Goal: Task Accomplishment & Management: Manage account settings

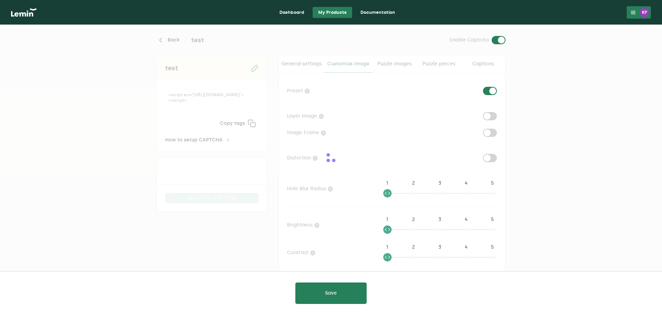
checkbox input "true"
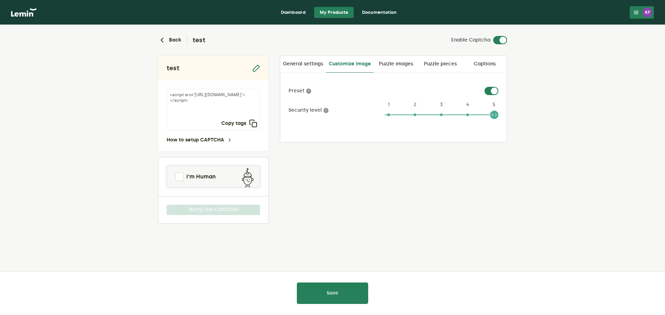
drag, startPoint x: 492, startPoint y: 116, endPoint x: 511, endPoint y: 118, distance: 18.4
click at [511, 118] on div "Back test Enable Captcha test <script src="[URL][DOMAIN_NAME]"></script> Copy t…" at bounding box center [332, 152] width 360 height 255
click at [398, 63] on link "Puzzle images" at bounding box center [396, 64] width 44 height 17
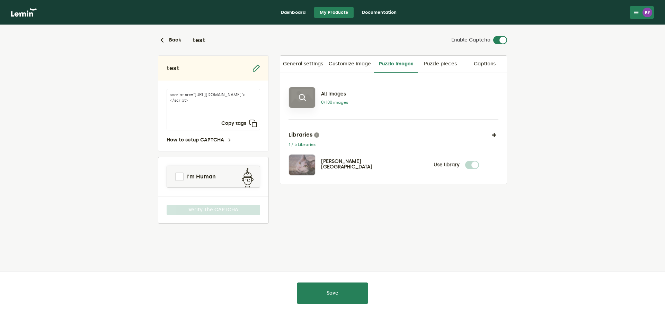
click at [306, 101] on icon at bounding box center [302, 98] width 8 height 8
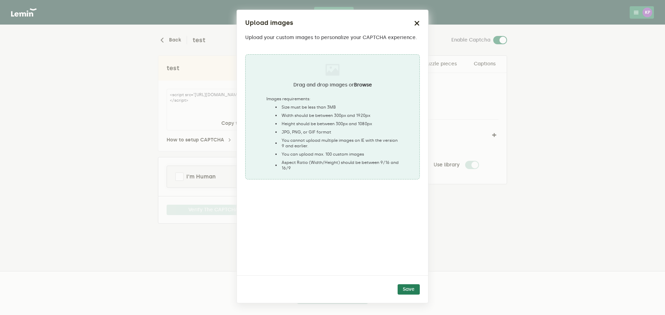
click at [415, 22] on icon "button" at bounding box center [417, 23] width 6 height 6
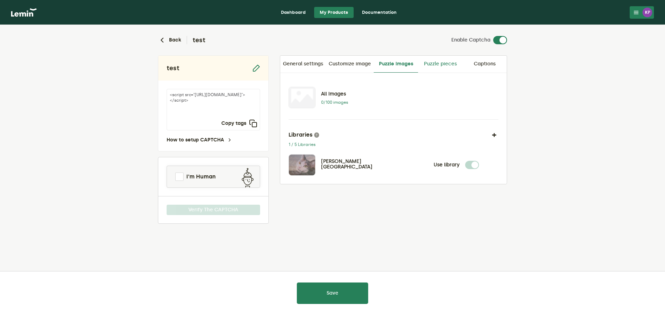
click at [444, 64] on link "Puzzle pieces" at bounding box center [440, 64] width 44 height 17
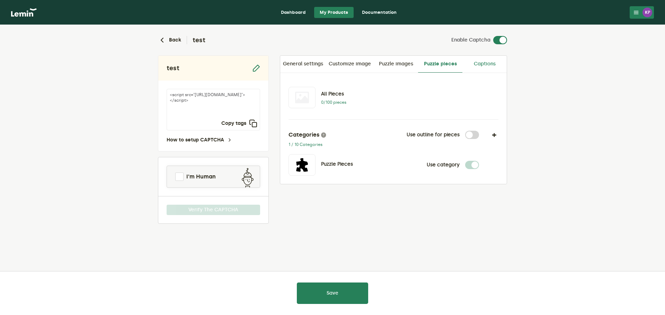
click at [487, 64] on link "Captions" at bounding box center [484, 64] width 44 height 17
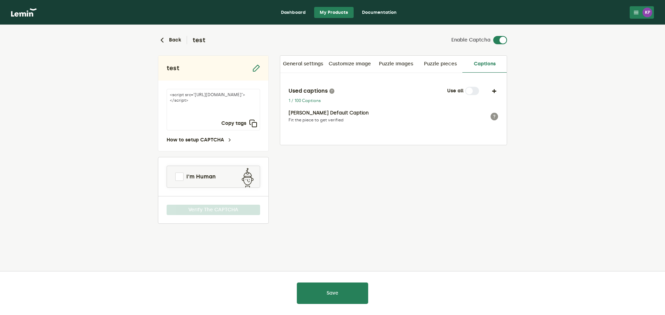
click at [479, 87] on label at bounding box center [479, 87] width 0 height 0
click at [469, 97] on div "Used captions Use all 1 / 100 Captions [PERSON_NAME] Default Caption Fit the pi…" at bounding box center [393, 105] width 210 height 36
click at [443, 67] on link "Puzzle pieces" at bounding box center [440, 64] width 44 height 17
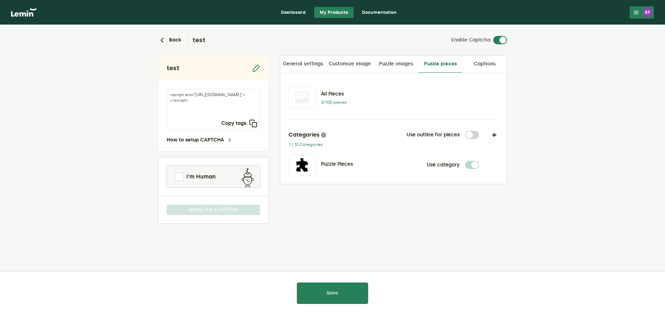
click at [396, 65] on link "Puzzle images" at bounding box center [396, 64] width 44 height 17
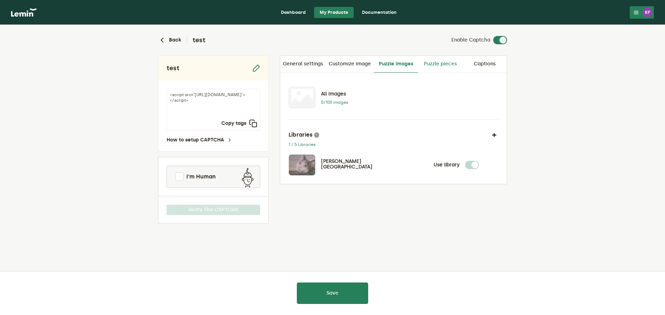
click at [444, 68] on link "Puzzle pieces" at bounding box center [440, 64] width 44 height 17
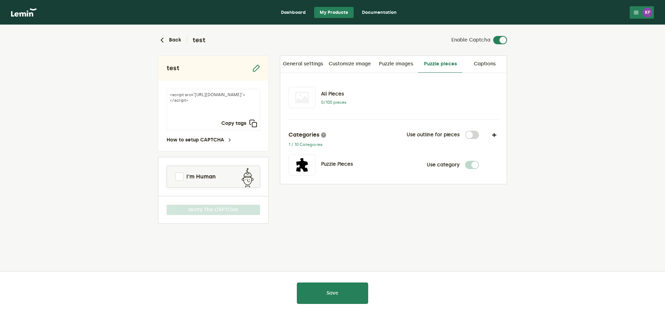
click at [479, 131] on label at bounding box center [479, 131] width 0 height 0
click at [469, 137] on input "checkbox" at bounding box center [469, 135] width 8 height 8
checkbox input "true"
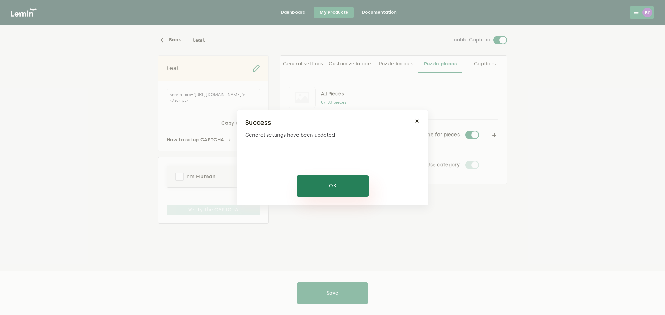
click at [343, 184] on button "OK" at bounding box center [333, 186] width 72 height 21
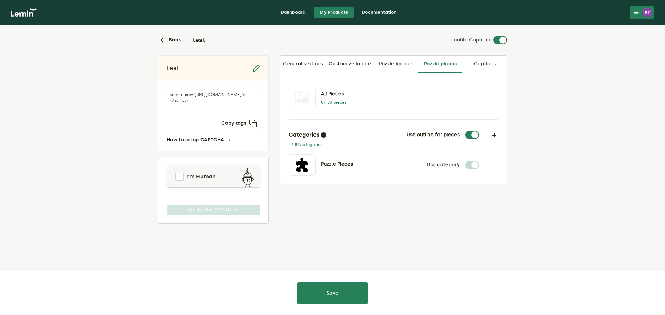
click at [322, 136] on icon at bounding box center [324, 135] width 6 height 6
click at [254, 125] on icon "button" at bounding box center [253, 123] width 8 height 8
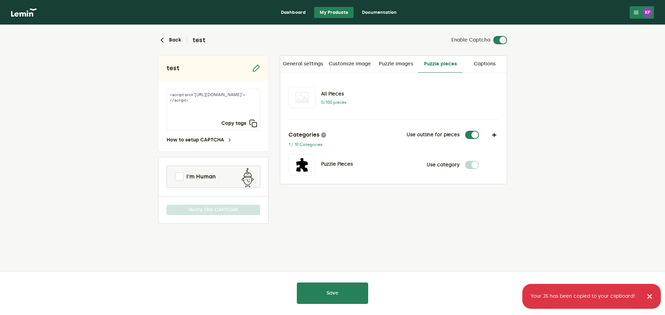
click at [383, 14] on link "Documentation" at bounding box center [379, 12] width 46 height 11
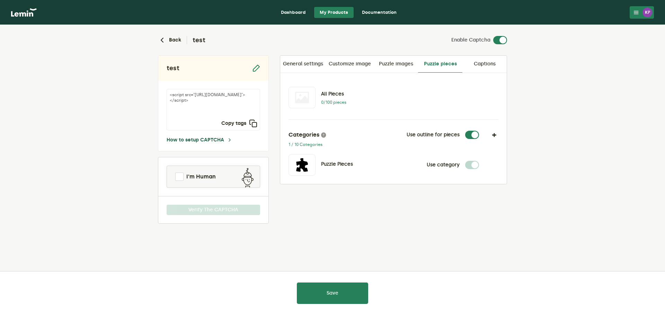
click at [219, 139] on link "How to setup CAPTCHA" at bounding box center [200, 140] width 66 height 6
click at [358, 65] on link "Customize image" at bounding box center [350, 64] width 48 height 17
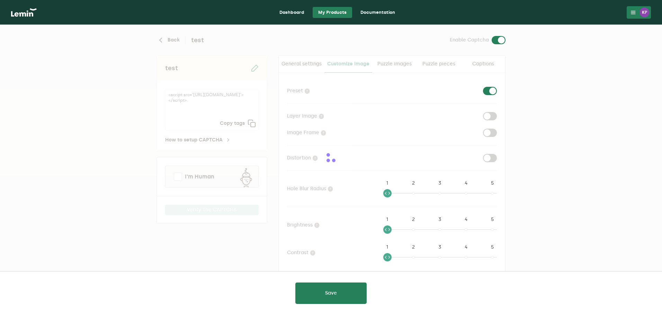
checkbox input "true"
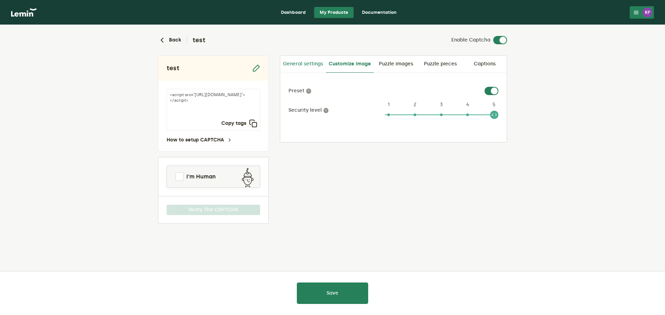
click at [301, 66] on link "General settings" at bounding box center [303, 64] width 46 height 17
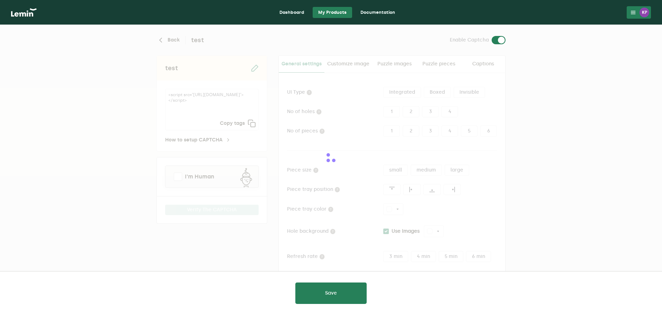
type input "white"
checkbox input "true"
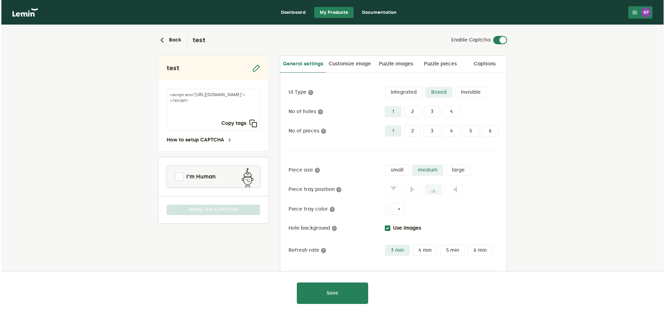
scroll to position [33, 0]
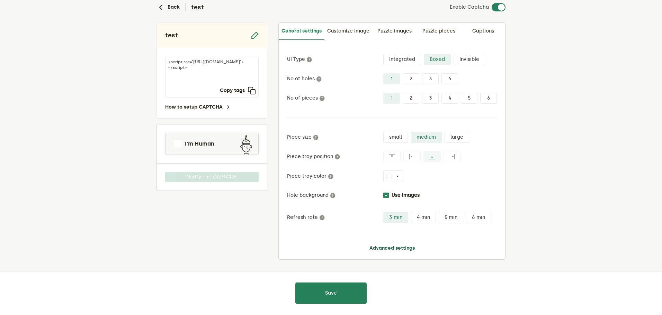
click at [392, 247] on button "Advanced settings" at bounding box center [392, 249] width 45 height 6
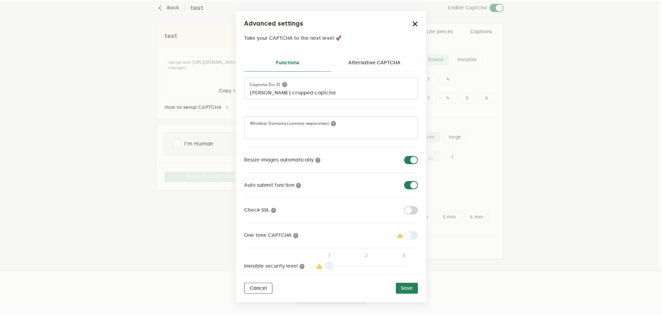
scroll to position [0, 0]
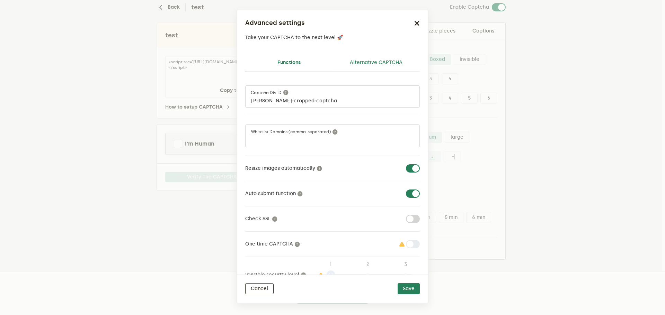
click at [374, 60] on link "Alternative CAPTCHA" at bounding box center [375, 62] width 87 height 17
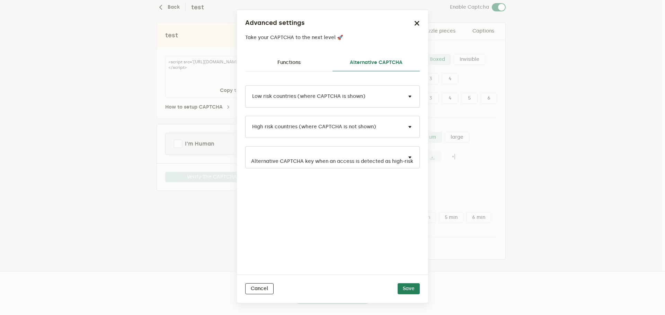
click at [364, 92] on div "Low risk countries (where CAPTCHA is shown)" at bounding box center [332, 97] width 175 height 22
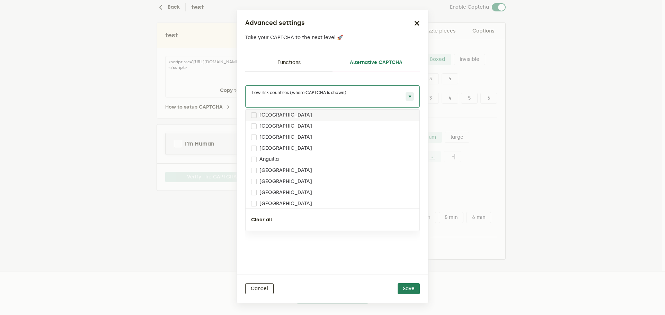
click at [364, 92] on div "Low risk countries (where CAPTCHA is shown)" at bounding box center [332, 97] width 175 height 22
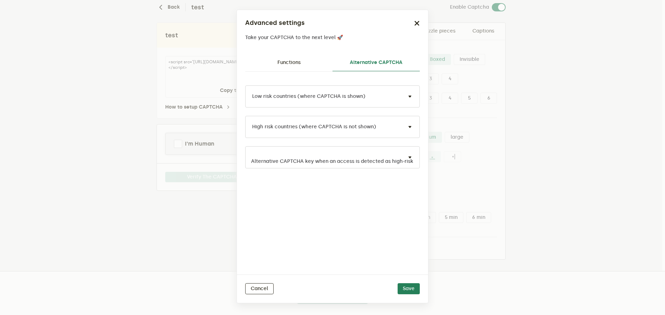
click at [340, 75] on div "Low risk countries (where CAPTCHA is shown) High risk countries (where CAPTCHA …" at bounding box center [332, 173] width 175 height 203
click at [382, 161] on input "text" at bounding box center [325, 162] width 149 height 8
click at [373, 219] on div "Low risk countries (where CAPTCHA is shown) High risk countries (where CAPTCHA …" at bounding box center [332, 173] width 175 height 203
click at [264, 291] on button "Cancel" at bounding box center [259, 289] width 28 height 11
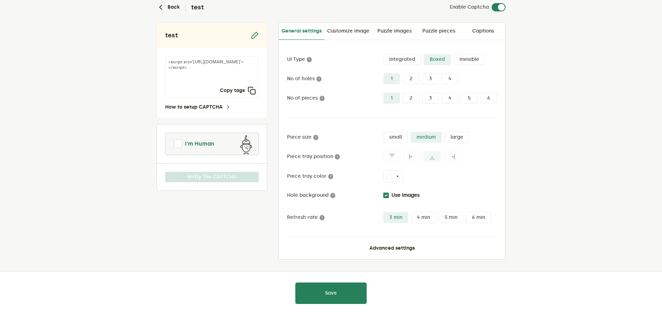
click at [206, 142] on span "I'm Human" at bounding box center [199, 144] width 29 height 8
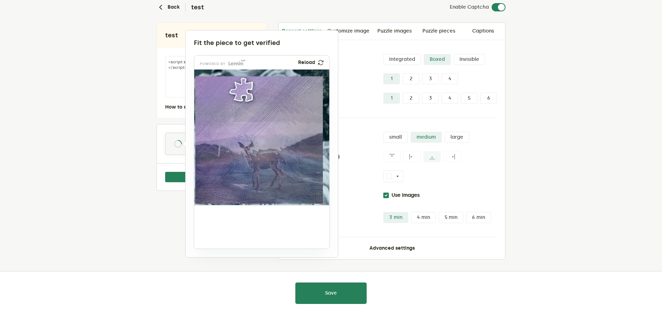
drag, startPoint x: 223, startPoint y: 230, endPoint x: 248, endPoint y: 93, distance: 139.4
click at [248, 93] on img at bounding box center [196, 136] width 224 height 136
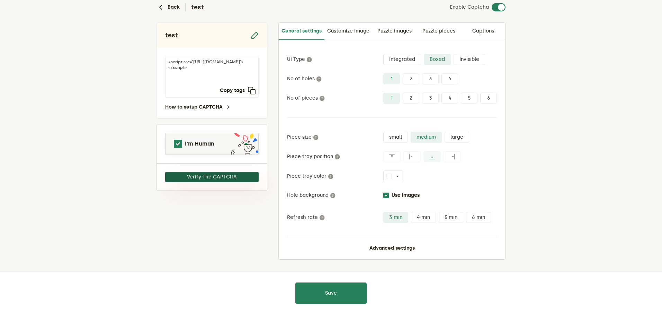
click at [233, 177] on button "Verify The CAPTCHA" at bounding box center [212, 177] width 94 height 10
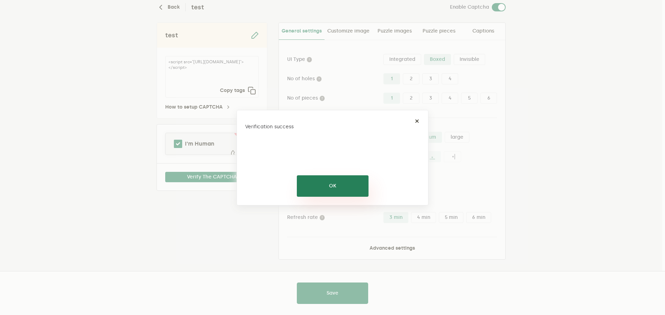
click at [350, 189] on button "OK" at bounding box center [333, 186] width 72 height 21
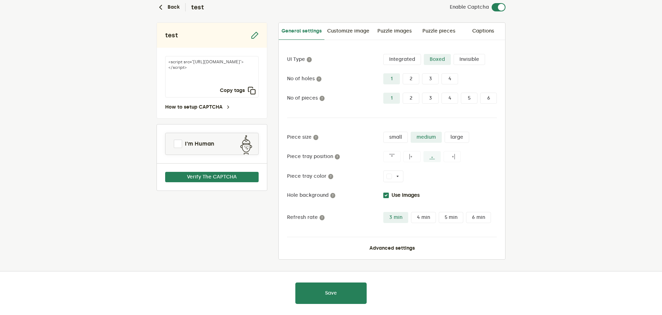
click at [420, 296] on div "Save" at bounding box center [331, 293] width 324 height 21
click at [214, 106] on link "How to setup CAPTCHA" at bounding box center [198, 108] width 66 height 6
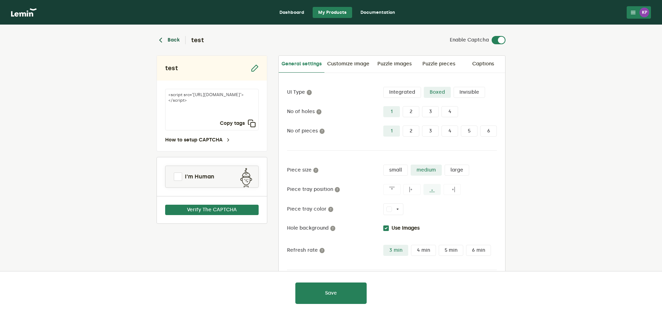
click at [173, 41] on button "Back" at bounding box center [168, 40] width 23 height 8
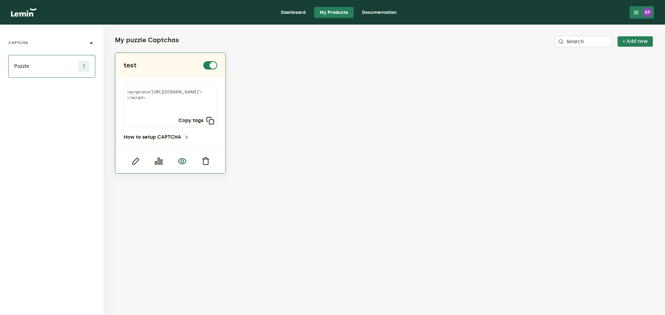
click at [183, 164] on icon "button" at bounding box center [182, 161] width 8 height 8
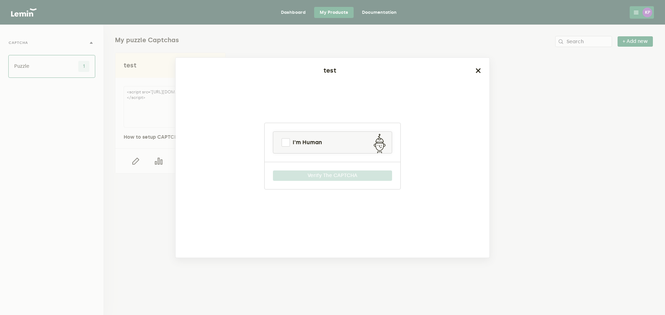
click at [479, 72] on icon "button" at bounding box center [478, 71] width 6 height 6
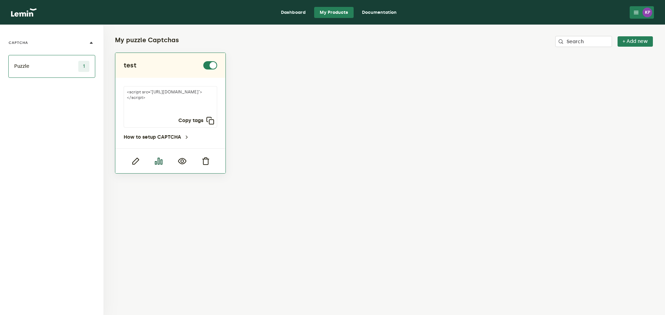
click at [163, 162] on icon "button" at bounding box center [158, 161] width 8 height 8
click at [137, 163] on icon "button" at bounding box center [135, 161] width 8 height 8
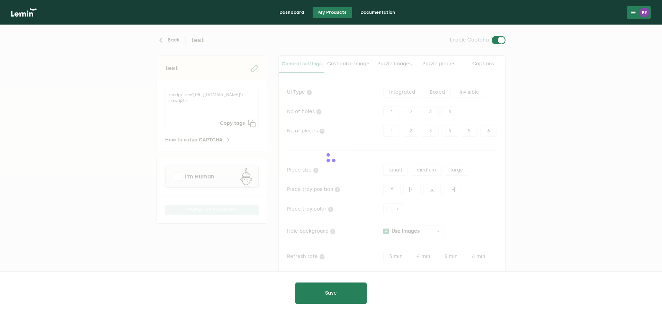
type input "white"
checkbox input "true"
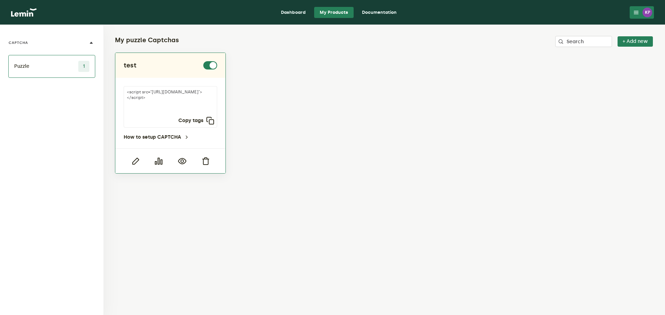
click at [193, 106] on textarea "<script src="[URL][DOMAIN_NAME]"></script>" at bounding box center [171, 107] width 94 height 42
drag, startPoint x: 173, startPoint y: 76, endPoint x: 164, endPoint y: 82, distance: 10.5
click at [172, 76] on div "test" at bounding box center [170, 65] width 110 height 25
drag, startPoint x: 160, startPoint y: 94, endPoint x: 161, endPoint y: 97, distance: 3.8
click at [160, 94] on textarea "<script src="[URL][DOMAIN_NAME]"></script>" at bounding box center [171, 107] width 94 height 42
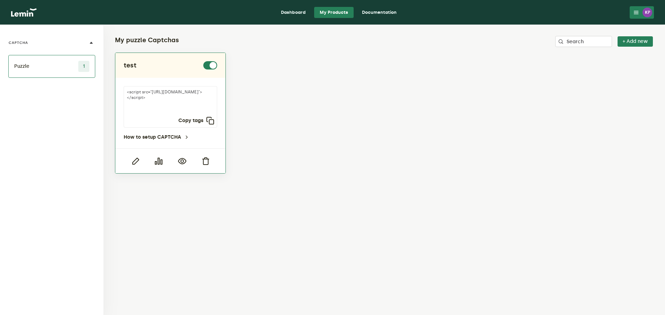
click at [164, 103] on textarea "<script src="[URL][DOMAIN_NAME]"></script>" at bounding box center [171, 107] width 94 height 42
click at [182, 69] on div "test" at bounding box center [171, 65] width 94 height 8
click at [184, 140] on icon at bounding box center [187, 138] width 6 height 6
click at [161, 159] on icon "button" at bounding box center [158, 161] width 8 height 8
click at [185, 162] on icon "button" at bounding box center [182, 161] width 8 height 8
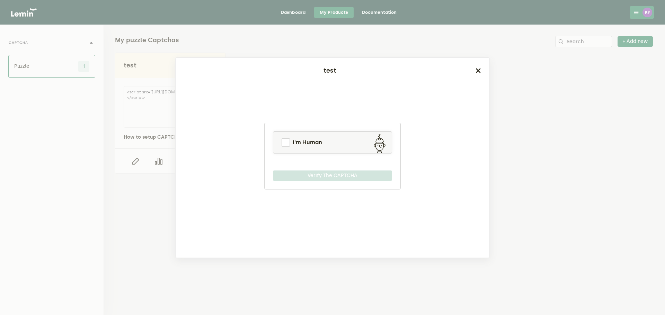
click at [155, 194] on ngb-modal-window "test I'm Human Verify The CAPTCHA" at bounding box center [332, 157] width 665 height 315
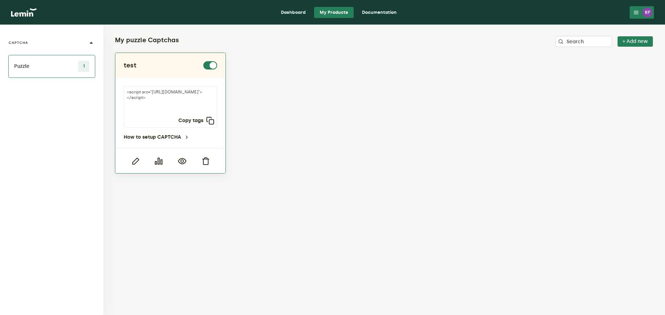
click at [150, 68] on div "test" at bounding box center [171, 65] width 94 height 8
click at [74, 66] on li "Puzzle 1" at bounding box center [51, 66] width 87 height 23
click at [78, 37] on button "CAPTCHA" at bounding box center [51, 42] width 87 height 25
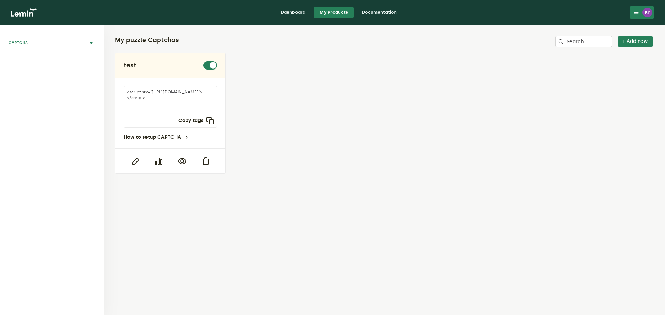
click at [78, 38] on button "CAPTCHA" at bounding box center [51, 42] width 87 height 25
click at [633, 35] on div "My puzzle Captchas Search + Add new test <script src="[URL][DOMAIN_NAME]"></scr…" at bounding box center [384, 105] width 561 height 160
click at [633, 41] on button "+ Add new" at bounding box center [634, 41] width 35 height 10
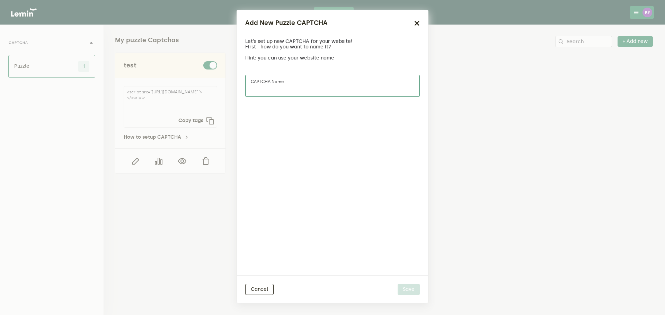
click at [303, 94] on input "CAPTCHA name" at bounding box center [332, 86] width 175 height 22
click at [266, 279] on div "Cancel Save" at bounding box center [332, 290] width 191 height 28
click at [265, 286] on button "Cancel" at bounding box center [259, 289] width 28 height 11
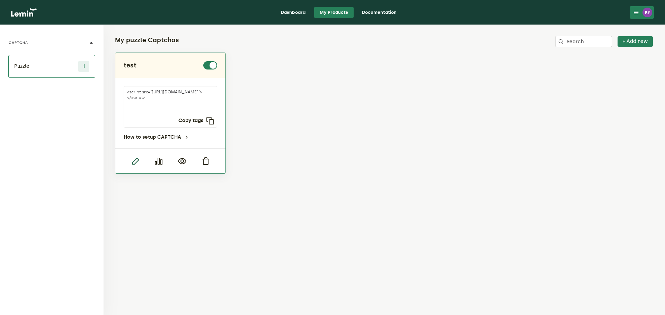
click at [134, 165] on icon "button" at bounding box center [135, 161] width 8 height 8
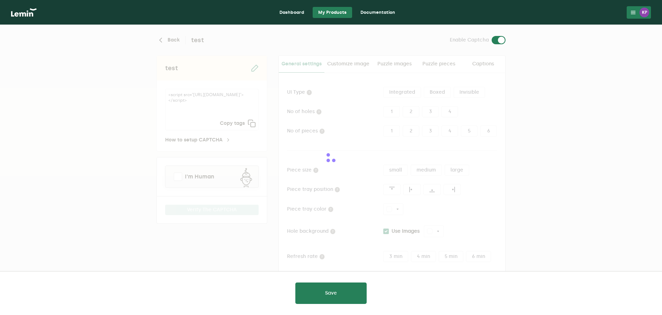
type input "white"
checkbox input "true"
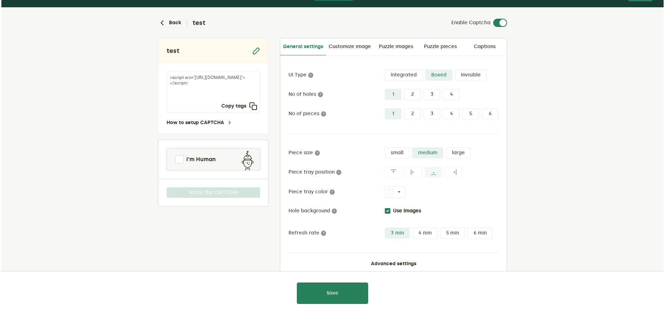
scroll to position [33, 0]
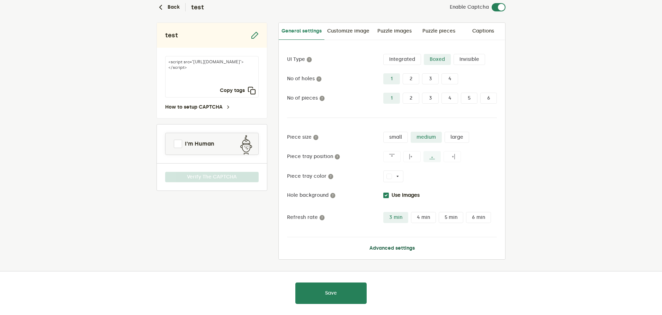
click at [389, 246] on button "Advanced settings" at bounding box center [392, 249] width 45 height 6
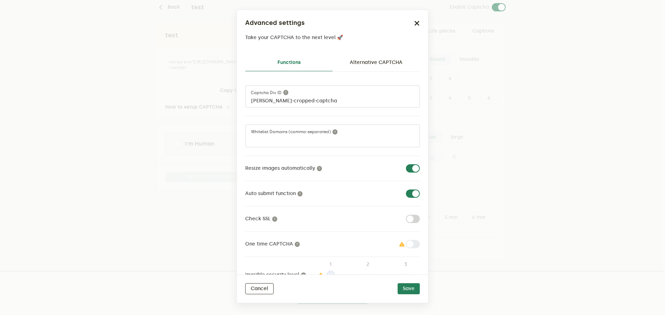
click at [575, 142] on ngb-modal-window "Advanced settings Take your CAPTCHA to the next level 🚀 Functions Alternative C…" at bounding box center [332, 157] width 665 height 315
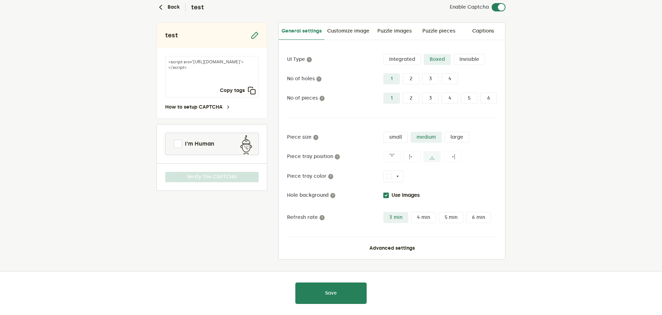
click at [551, 185] on lemin-captcha-form "Back test Enable Captcha test <script src="[URL][DOMAIN_NAME]"></script> Copy t…" at bounding box center [331, 153] width 662 height 323
click at [393, 175] on button "white" at bounding box center [393, 177] width 20 height 12
click at [216, 108] on link "How to setup CAPTCHA" at bounding box center [198, 108] width 66 height 6
click at [387, 248] on button "Advanced settings" at bounding box center [392, 249] width 45 height 6
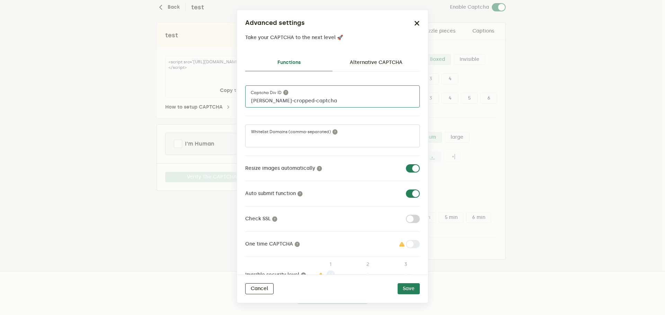
drag, startPoint x: 332, startPoint y: 99, endPoint x: 291, endPoint y: 97, distance: 41.3
click at [252, 104] on input "[PERSON_NAME]-cropped-captcha" at bounding box center [332, 97] width 175 height 22
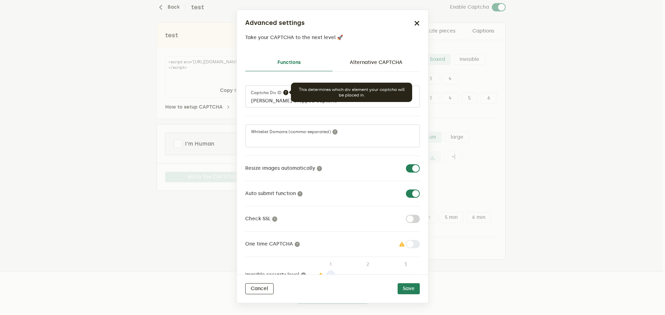
click at [287, 91] on icon at bounding box center [286, 93] width 6 height 6
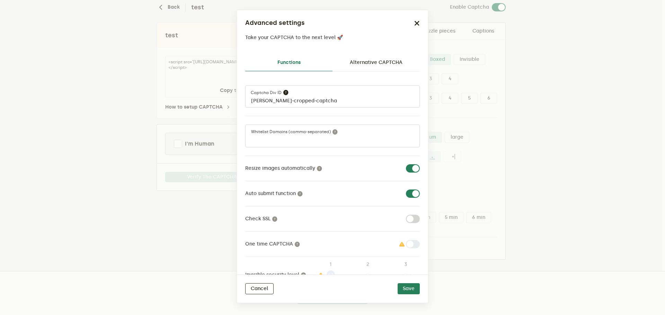
click at [287, 91] on icon at bounding box center [286, 93] width 6 height 6
click at [343, 116] on div "[PERSON_NAME]-cropped-captcha Captcha div ID Whitelist Domains (comma-separated…" at bounding box center [332, 185] width 175 height 199
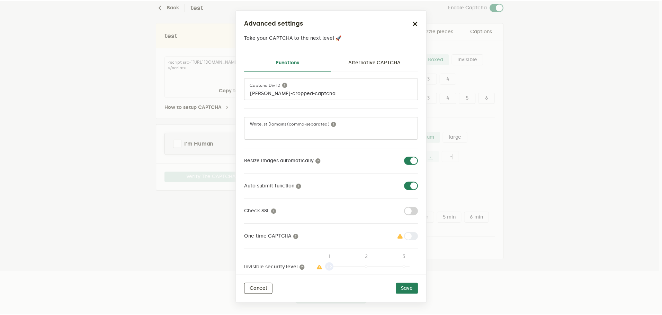
scroll to position [0, 0]
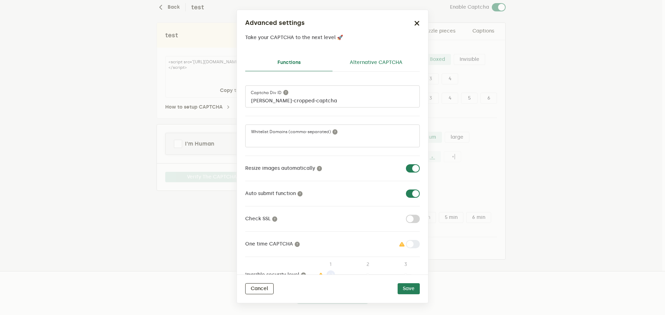
click at [377, 71] on link "Alternative CAPTCHA" at bounding box center [375, 62] width 87 height 17
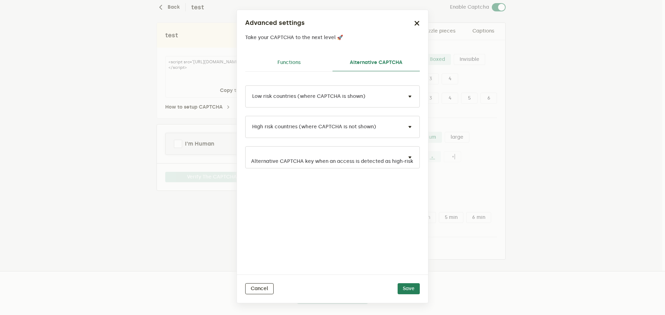
click at [303, 64] on link "Functions" at bounding box center [288, 62] width 87 height 17
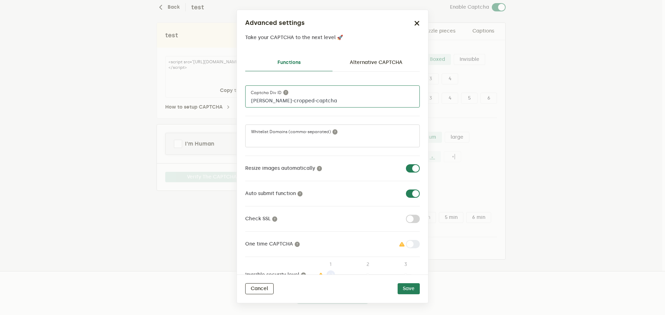
drag, startPoint x: 321, startPoint y: 102, endPoint x: 234, endPoint y: 104, distance: 87.3
click at [235, 104] on ngb-modal-window "Advanced settings Take your CAPTCHA to the next level 🚀 Functions Alternative C…" at bounding box center [332, 157] width 665 height 315
click at [320, 93] on input "[PERSON_NAME]-cropped-captcha" at bounding box center [332, 97] width 175 height 22
drag, startPoint x: 315, startPoint y: 102, endPoint x: 224, endPoint y: 99, distance: 91.1
click at [224, 99] on ngb-modal-window "Advanced settings Take your CAPTCHA to the next level 🚀 Functions Alternative C…" at bounding box center [332, 157] width 665 height 315
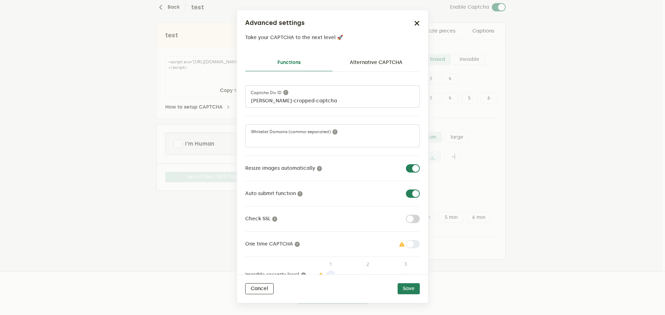
click at [123, 30] on ngb-modal-window "Advanced settings Take your CAPTCHA to the next level 🚀 Functions Alternative C…" at bounding box center [332, 157] width 665 height 315
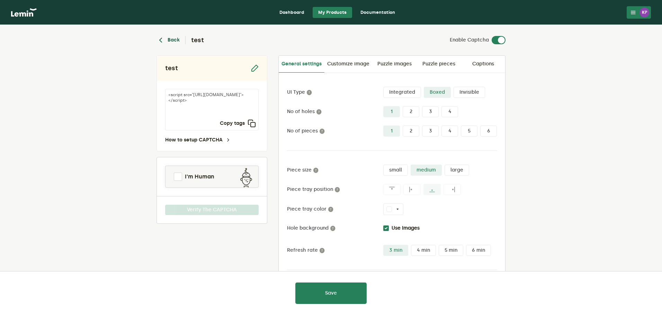
click at [176, 39] on button "Back" at bounding box center [168, 40] width 23 height 8
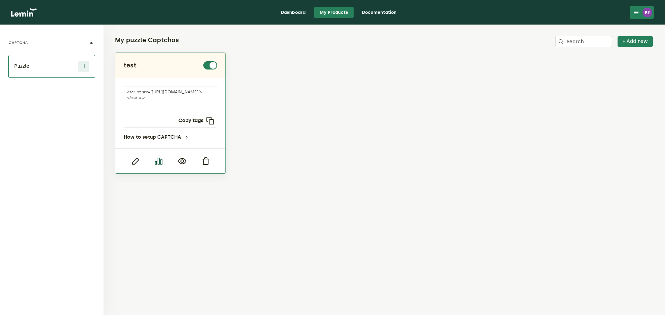
click at [161, 163] on icon "button" at bounding box center [158, 161] width 8 height 8
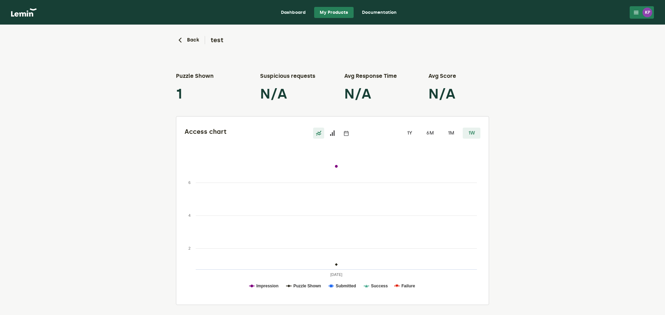
click at [453, 131] on label "1M" at bounding box center [451, 133] width 18 height 11
click at [442, 128] on input "1M" at bounding box center [442, 128] width 0 height 0
click at [465, 133] on label "1W" at bounding box center [472, 133] width 18 height 11
click at [463, 128] on input "1W" at bounding box center [463, 128] width 0 height 0
click at [331, 136] on icon at bounding box center [333, 134] width 6 height 6
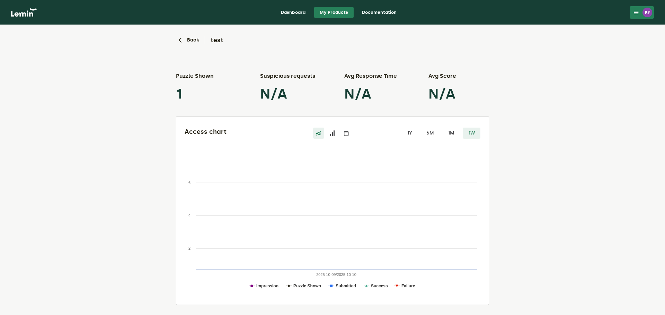
click at [327, 128] on input "radio" at bounding box center [327, 128] width 0 height 0
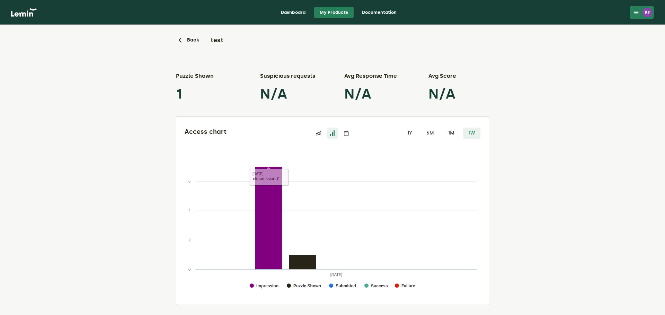
click at [346, 127] on div "Access chart 1Y 6M 1M 1W Created with Highcharts 9.1.2 Impression Puzzle Shown …" at bounding box center [332, 211] width 312 height 188
click at [347, 132] on icon at bounding box center [347, 134] width 6 height 6
click at [341, 128] on input "radio" at bounding box center [341, 128] width 0 height 0
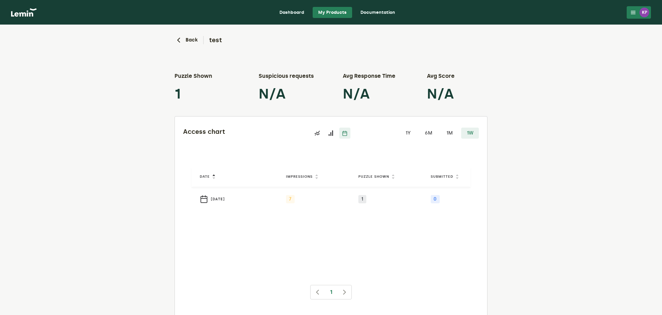
click at [316, 134] on icon at bounding box center [317, 134] width 6 height 6
click at [312, 128] on input "radio" at bounding box center [312, 128] width 0 height 0
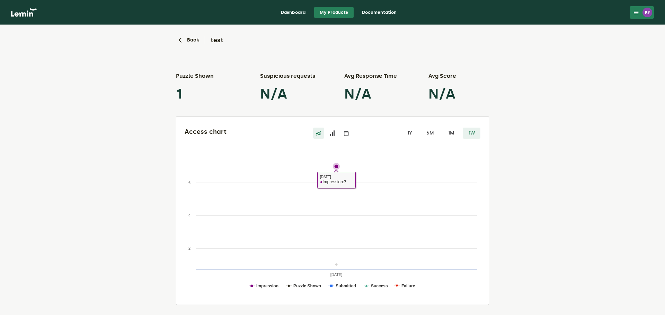
click at [370, 165] on rect at bounding box center [333, 227] width 296 height 139
click at [334, 132] on icon at bounding box center [333, 134] width 6 height 6
click at [327, 128] on input "radio" at bounding box center [327, 128] width 0 height 0
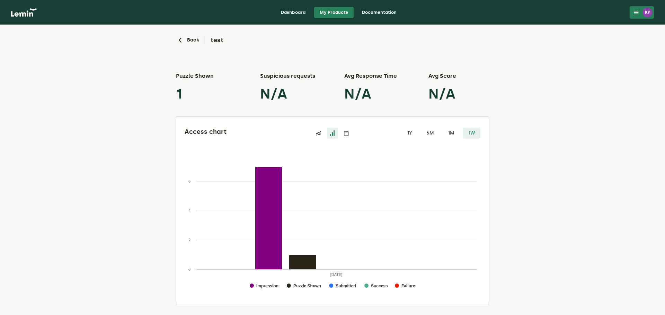
click at [292, 239] on rect at bounding box center [333, 227] width 296 height 139
click at [297, 263] on rect at bounding box center [302, 263] width 27 height 15
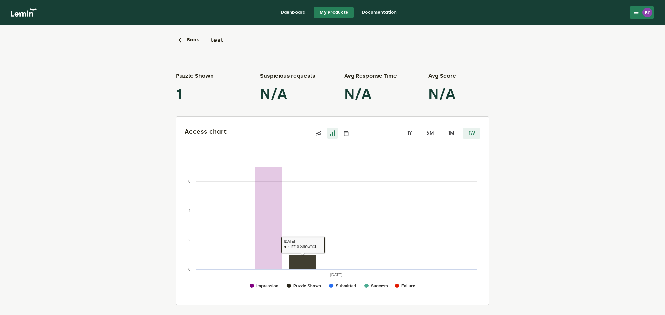
click at [281, 243] on rect at bounding box center [268, 218] width 27 height 103
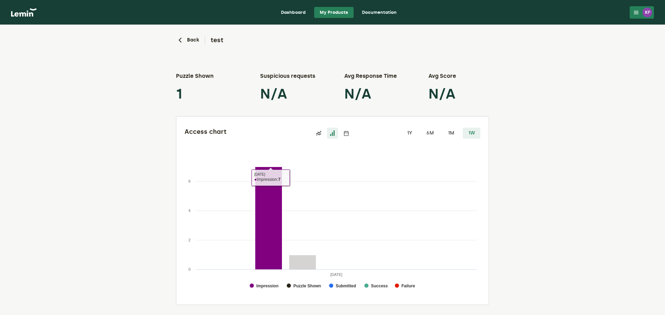
click at [272, 242] on rect at bounding box center [268, 218] width 27 height 103
click at [297, 15] on link "Dashboard" at bounding box center [293, 12] width 36 height 11
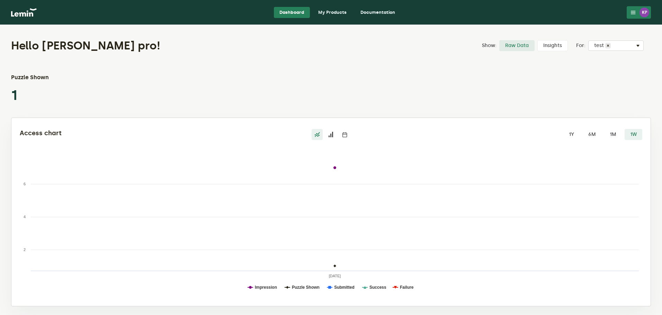
click at [32, 18] on nav "Dashboard My Products Documentation KP KP khanh pro [EMAIL_ADDRESS][DOMAIN_NAME…" at bounding box center [331, 12] width 662 height 25
click at [29, 16] on img at bounding box center [24, 12] width 26 height 8
click at [30, 12] on img at bounding box center [24, 12] width 26 height 8
click at [15, 10] on img at bounding box center [24, 12] width 26 height 8
click at [31, 15] on img at bounding box center [24, 12] width 26 height 8
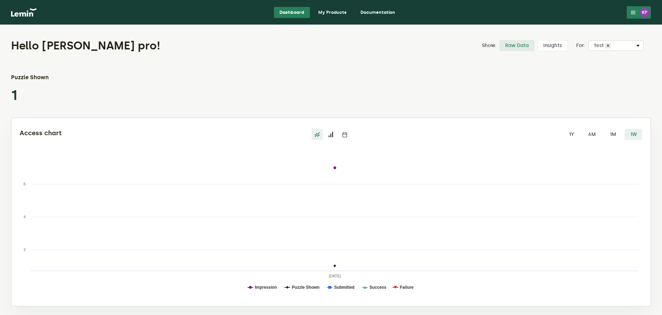
click at [331, 10] on link "My Products" at bounding box center [332, 12] width 39 height 11
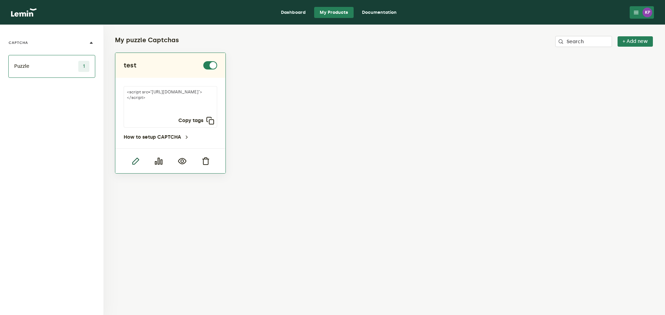
click at [139, 163] on icon "button" at bounding box center [135, 161] width 8 height 8
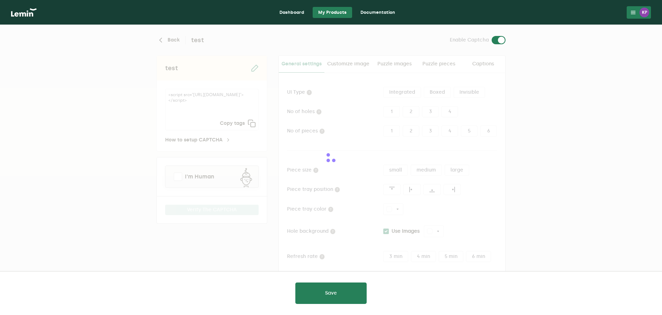
type input "white"
checkbox input "true"
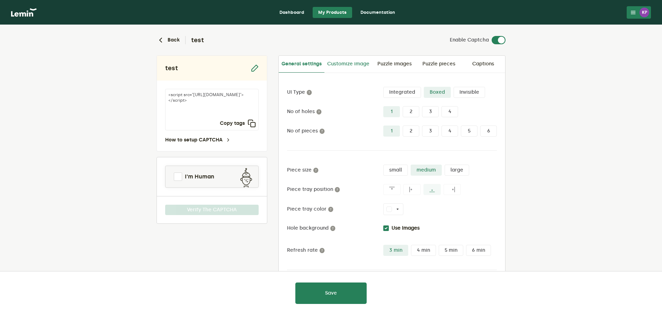
click at [358, 65] on link "Customize image" at bounding box center [348, 64] width 48 height 17
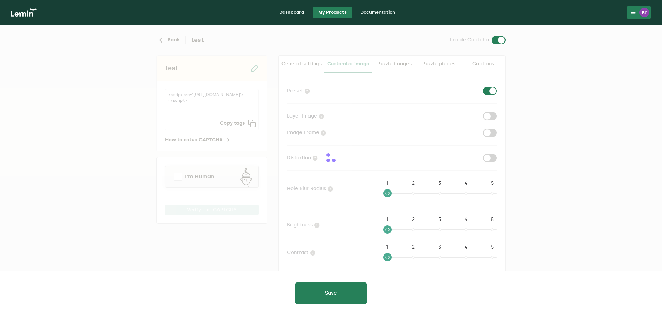
checkbox input "true"
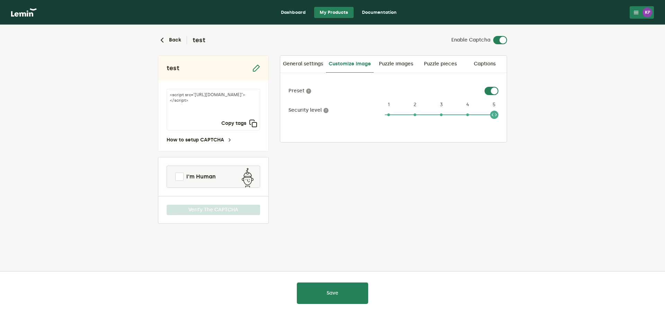
click at [443, 115] on ngx-slider "5 1 2 3 4 5" at bounding box center [442, 118] width 114 height 6
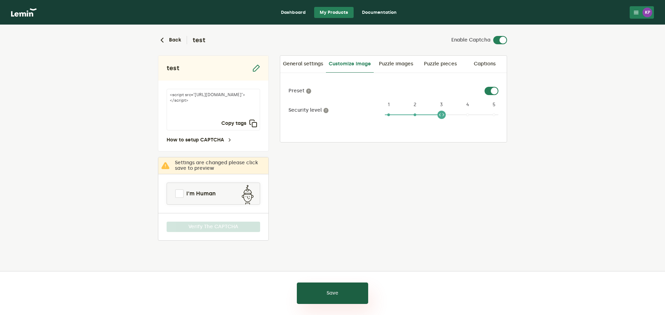
click at [351, 297] on button "Save" at bounding box center [332, 293] width 71 height 21
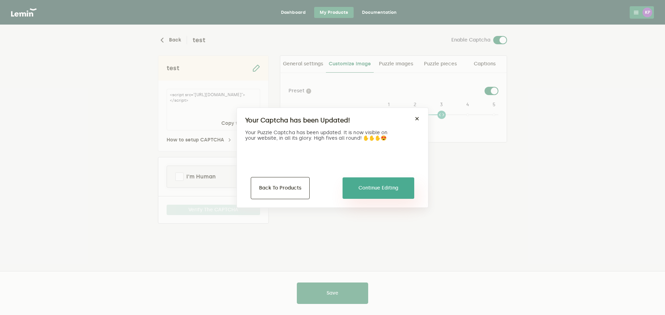
click at [394, 187] on button "Continue Editing" at bounding box center [379, 188] width 72 height 21
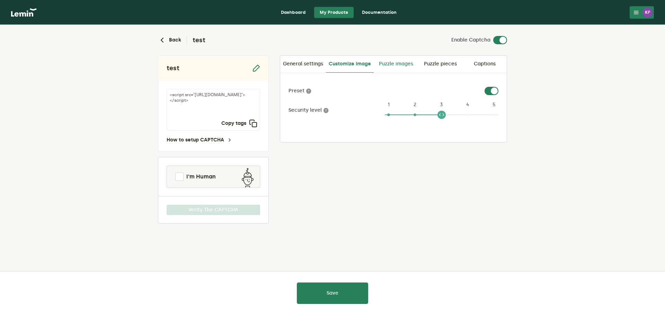
click at [397, 63] on link "Puzzle images" at bounding box center [396, 64] width 44 height 17
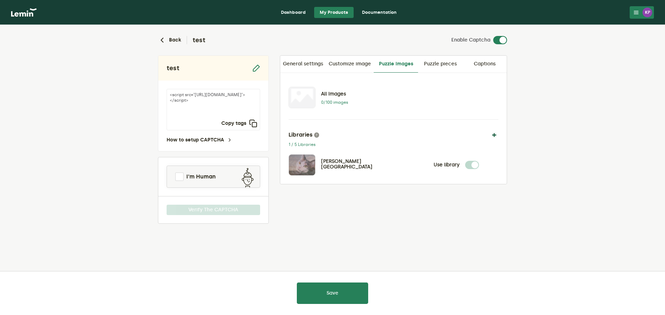
click at [496, 135] on button "button" at bounding box center [494, 135] width 8 height 8
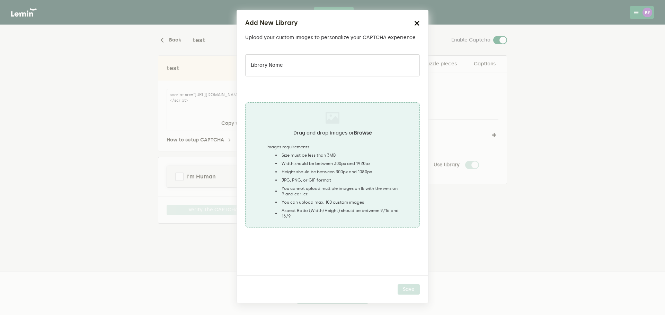
click at [419, 27] on button "button" at bounding box center [417, 22] width 6 height 9
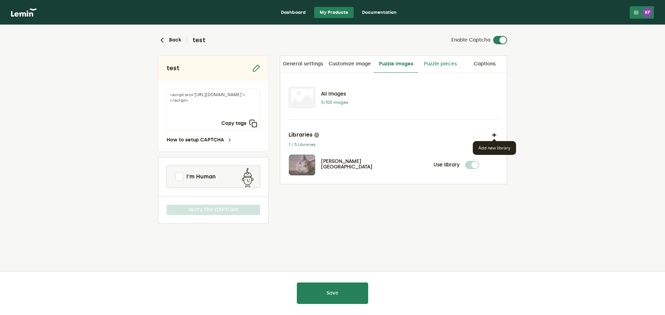
click at [442, 63] on link "Puzzle pieces" at bounding box center [440, 64] width 44 height 17
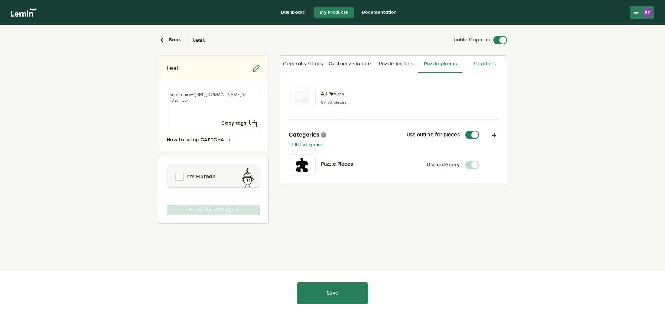
click at [486, 57] on link "Captions" at bounding box center [484, 64] width 44 height 17
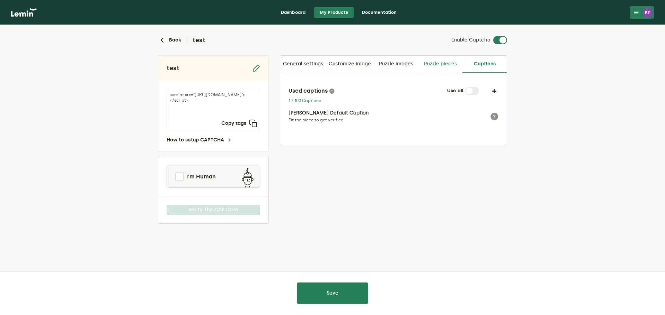
click at [444, 61] on link "Puzzle pieces" at bounding box center [440, 64] width 44 height 17
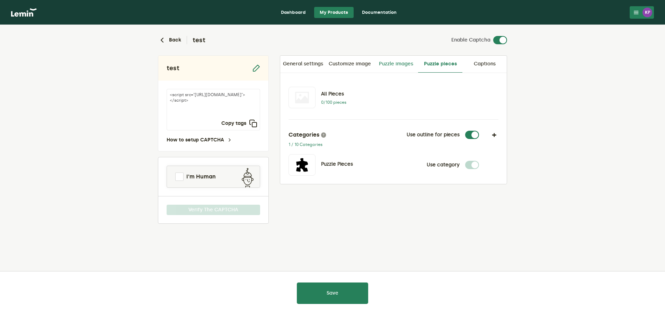
click at [413, 61] on link "Puzzle images" at bounding box center [396, 64] width 44 height 17
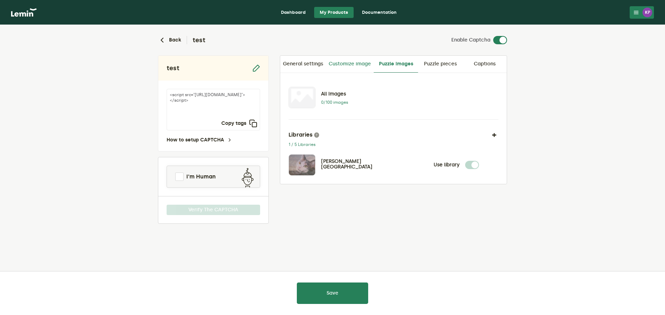
click at [351, 65] on link "Customize image" at bounding box center [350, 64] width 48 height 17
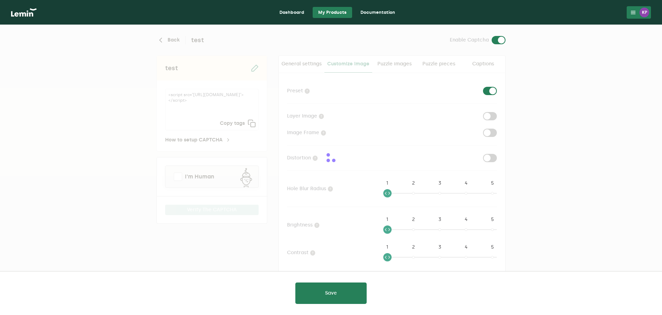
checkbox input "true"
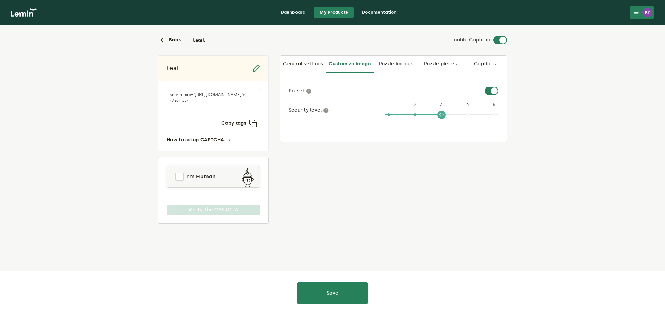
click at [443, 185] on div "test <script src="[URL][DOMAIN_NAME]"></script> Copy tags How to setup CAPTCHA …" at bounding box center [332, 139] width 349 height 169
click at [379, 12] on link "Documentation" at bounding box center [379, 12] width 46 height 11
